Goal: Task Accomplishment & Management: Manage account settings

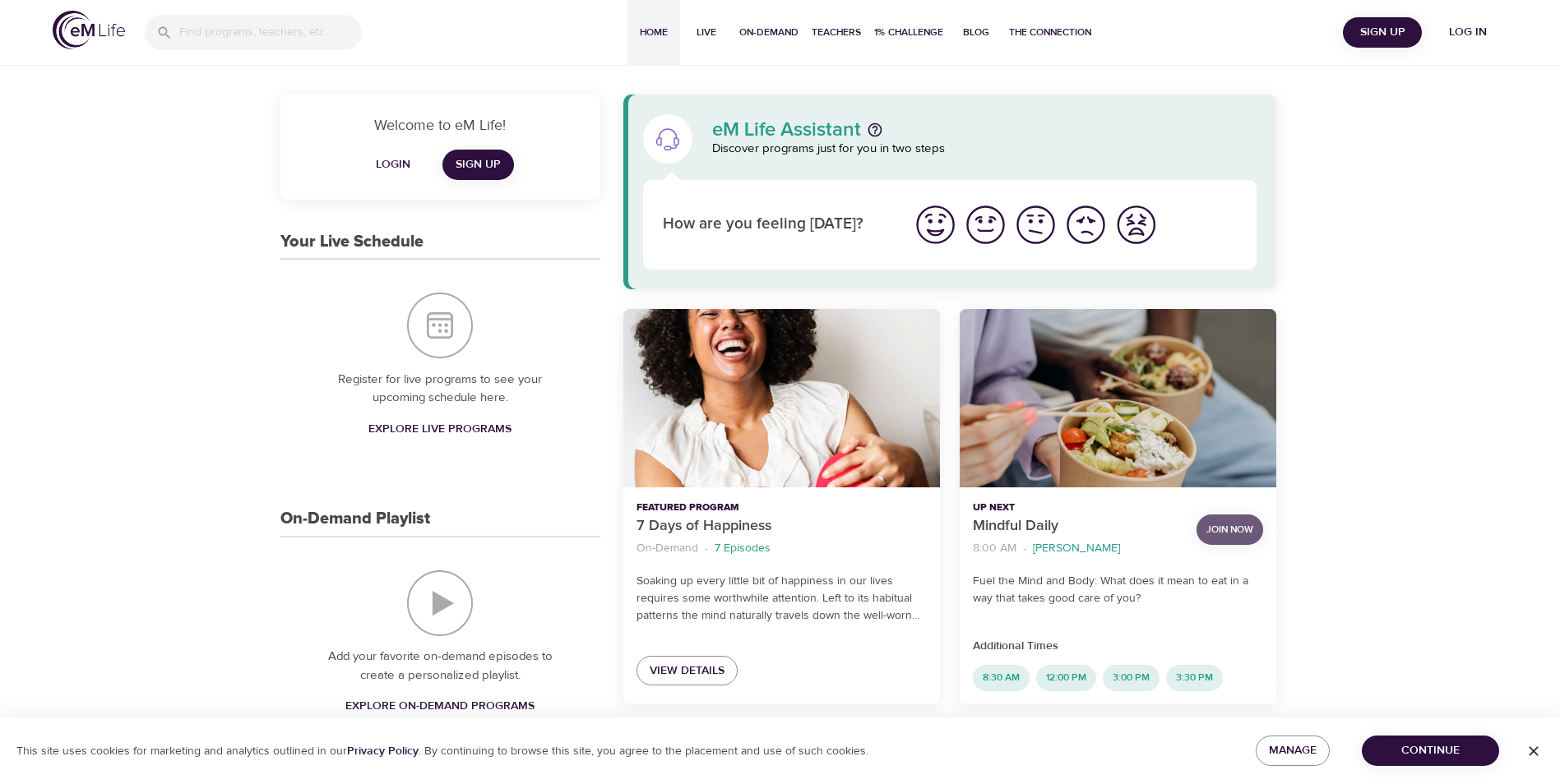
click at [1224, 520] on button "Join Now" at bounding box center [1230, 529] width 66 height 30
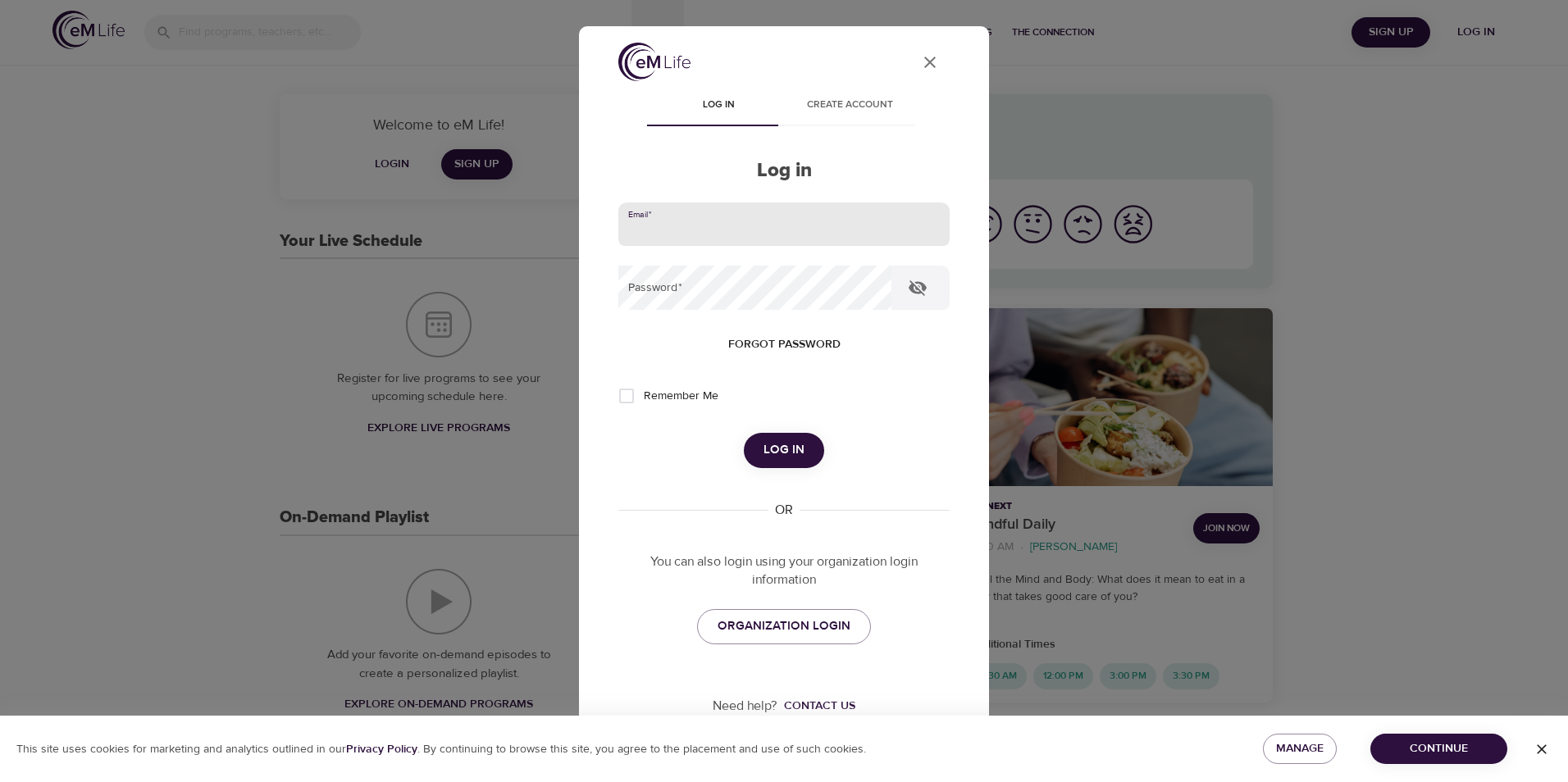
click at [691, 236] on input "email" at bounding box center [783, 225] width 331 height 45
type input "[EMAIL_ADDRESS][DOMAIN_NAME]"
click at [744, 433] on button "Log in" at bounding box center [784, 450] width 81 height 35
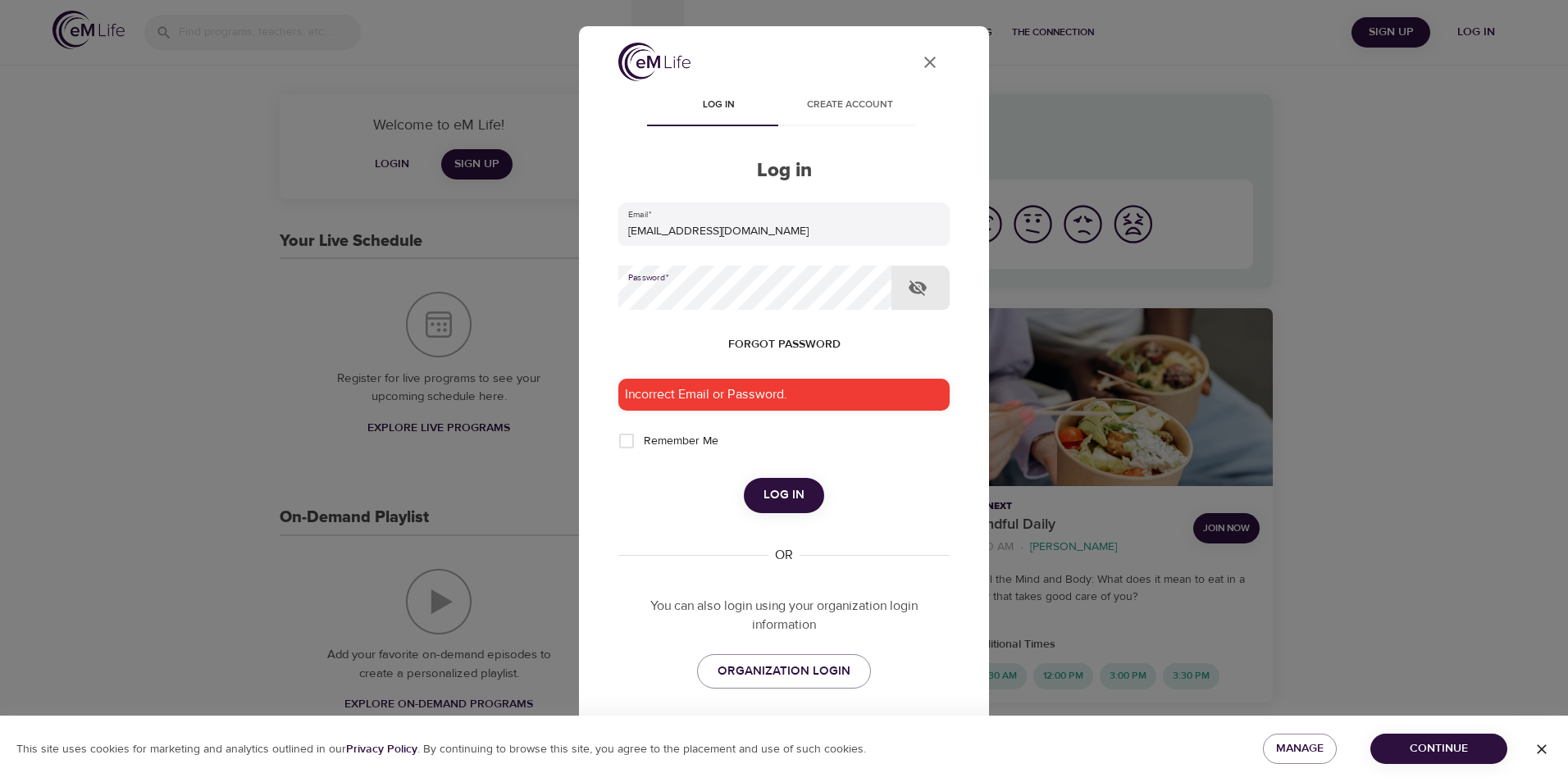
click at [606, 296] on div "User Profile Log in Create account Log in Email   * [EMAIL_ADDRESS][DOMAIN_NAME…" at bounding box center [784, 417] width 371 height 750
click at [622, 443] on input "Remember Me" at bounding box center [627, 441] width 35 height 35
checkbox input "true"
click at [785, 495] on span "Log in" at bounding box center [784, 496] width 41 height 21
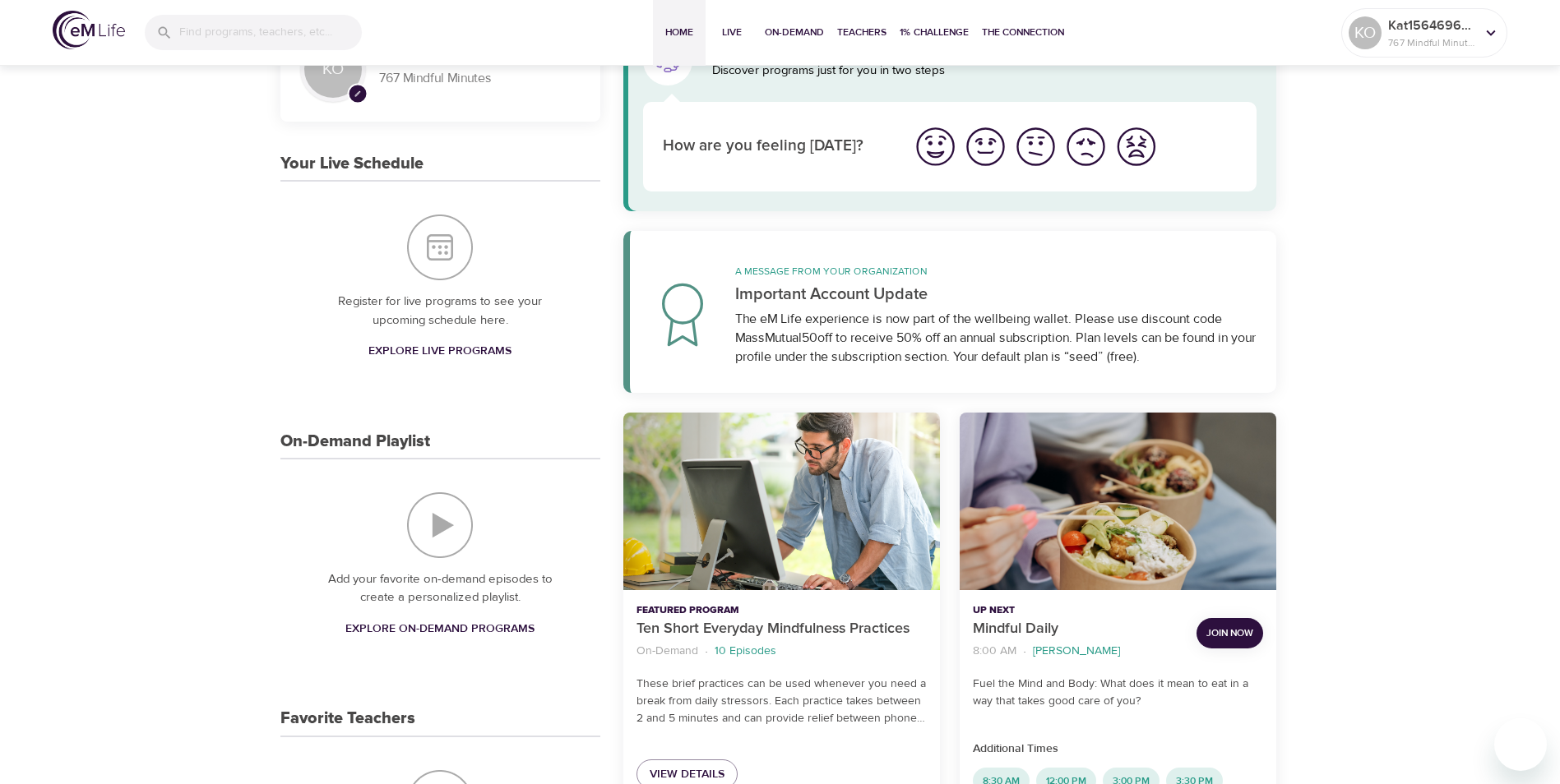
scroll to position [83, 0]
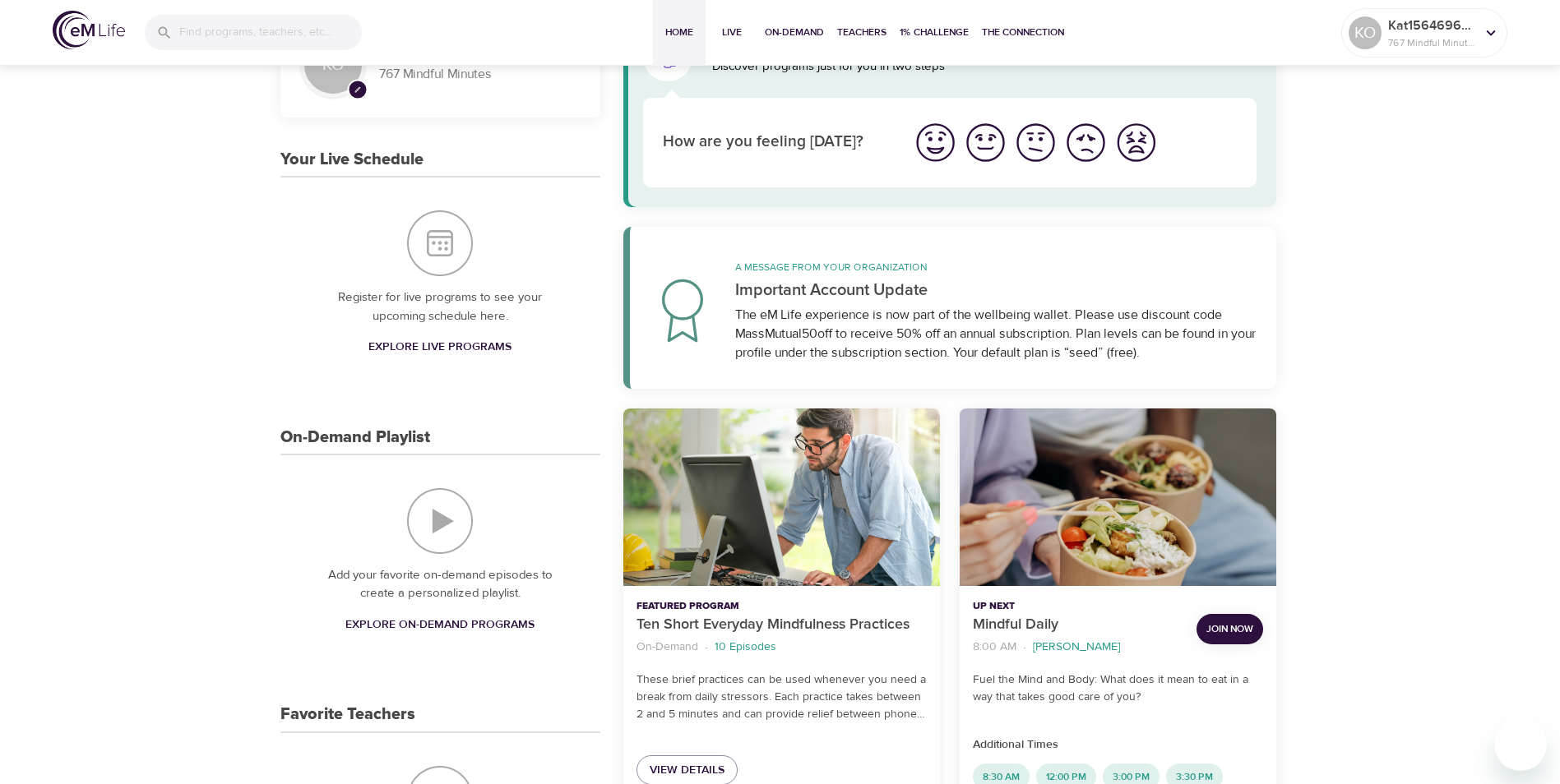
click at [1241, 635] on span "Join Now" at bounding box center [1230, 629] width 47 height 18
